Goal: Book appointment/travel/reservation

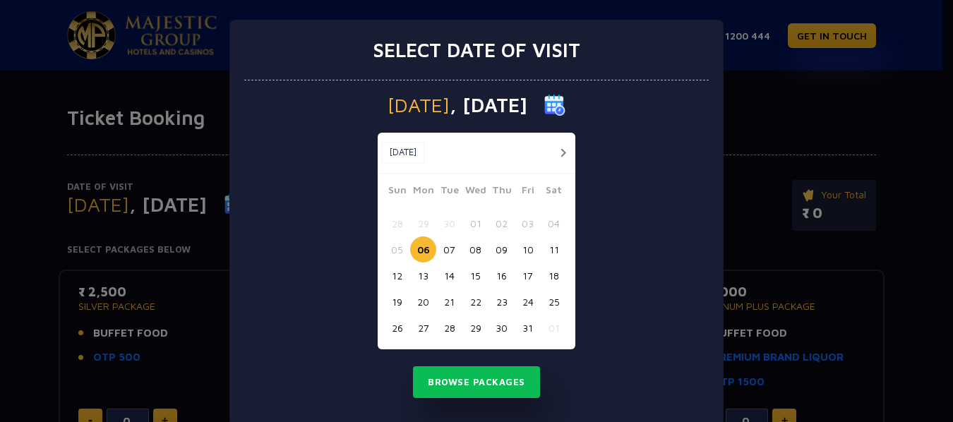
click at [527, 302] on button "24" at bounding box center [528, 302] width 26 height 26
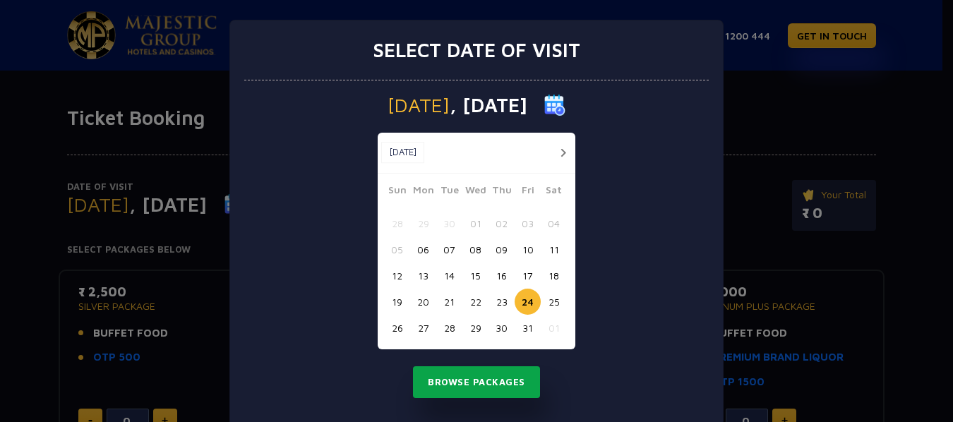
click at [459, 386] on button "Browse Packages" at bounding box center [476, 382] width 127 height 32
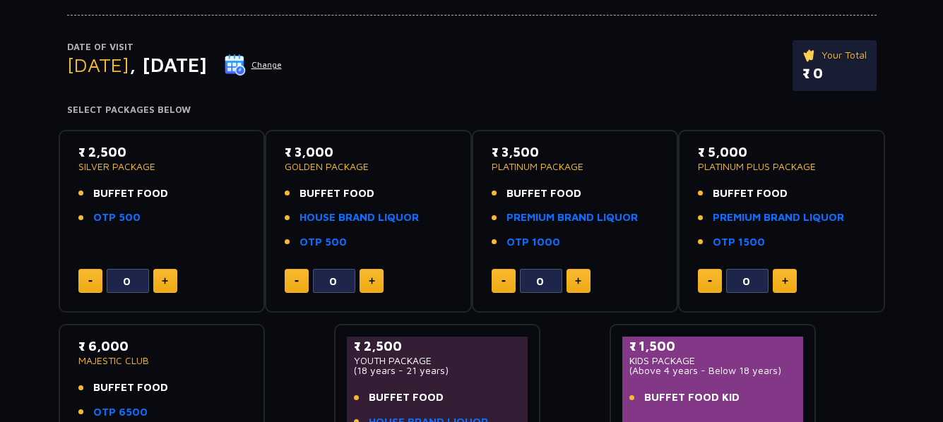
scroll to position [141, 0]
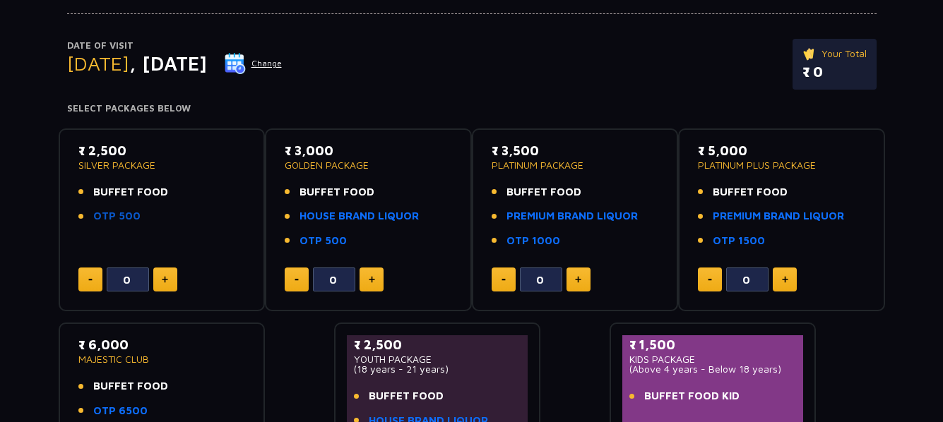
click at [102, 213] on link "OTP 500" at bounding box center [116, 216] width 47 height 16
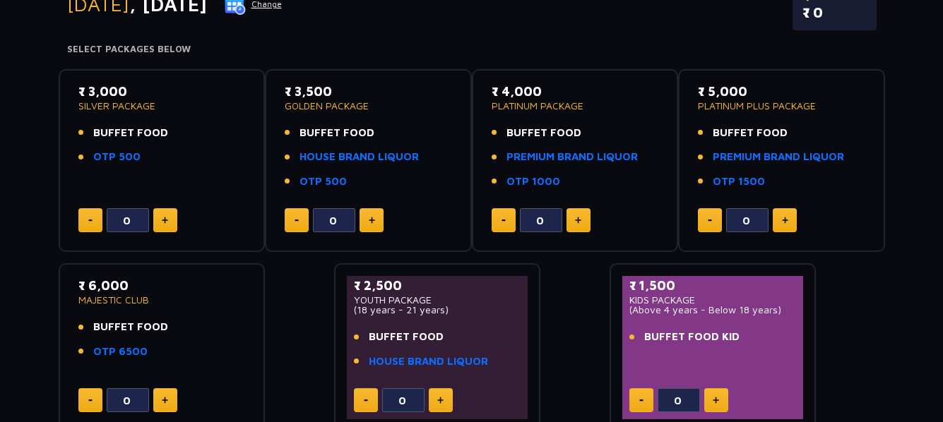
scroll to position [0, 0]
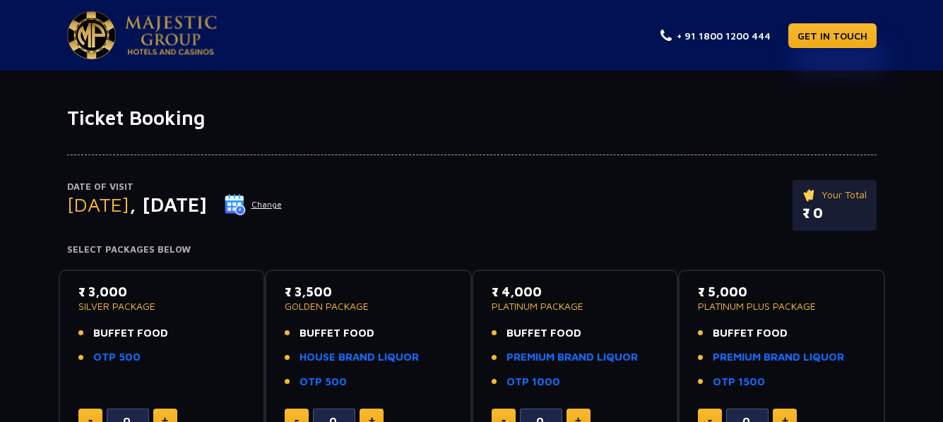
click at [246, 209] on img at bounding box center [235, 204] width 21 height 21
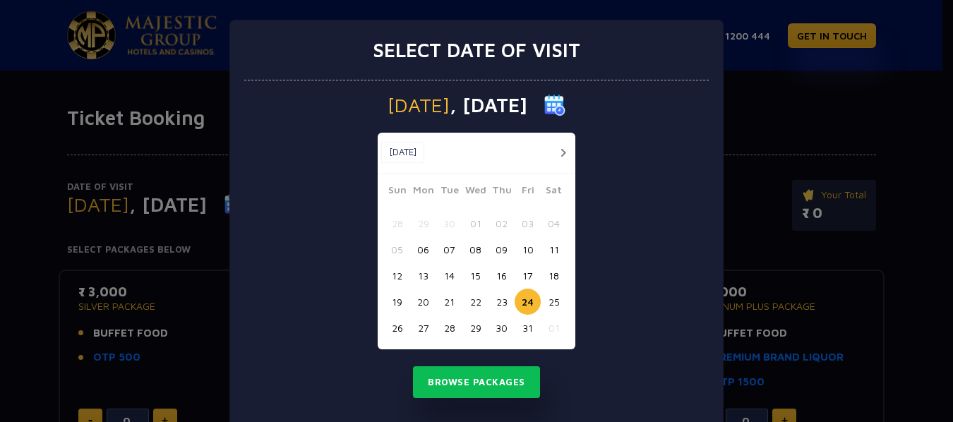
click at [446, 299] on button "21" at bounding box center [449, 302] width 26 height 26
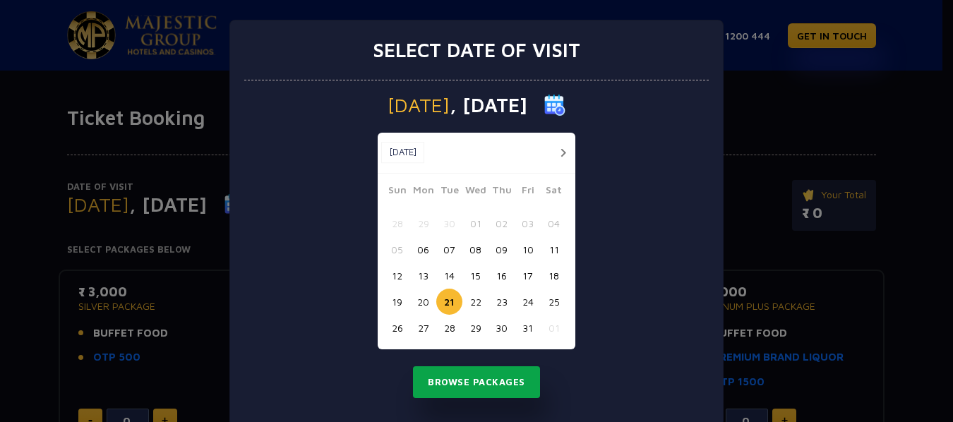
click at [467, 384] on button "Browse Packages" at bounding box center [476, 382] width 127 height 32
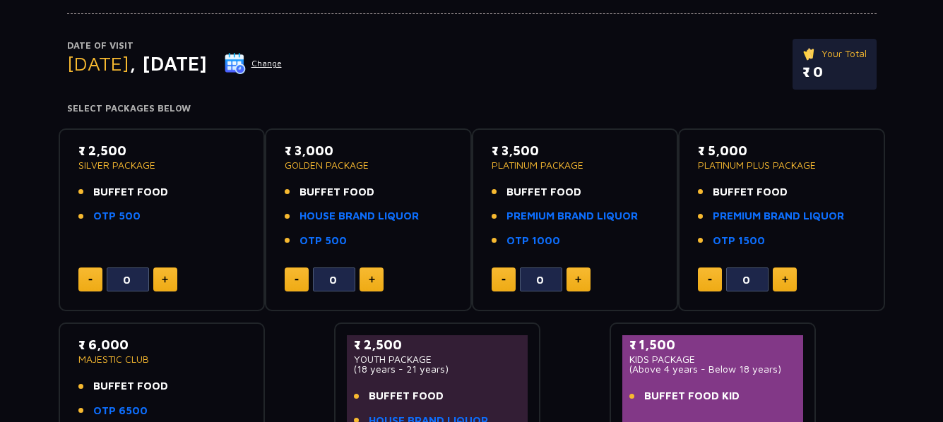
scroll to position [212, 0]
